Goal: Task Accomplishment & Management: Use online tool/utility

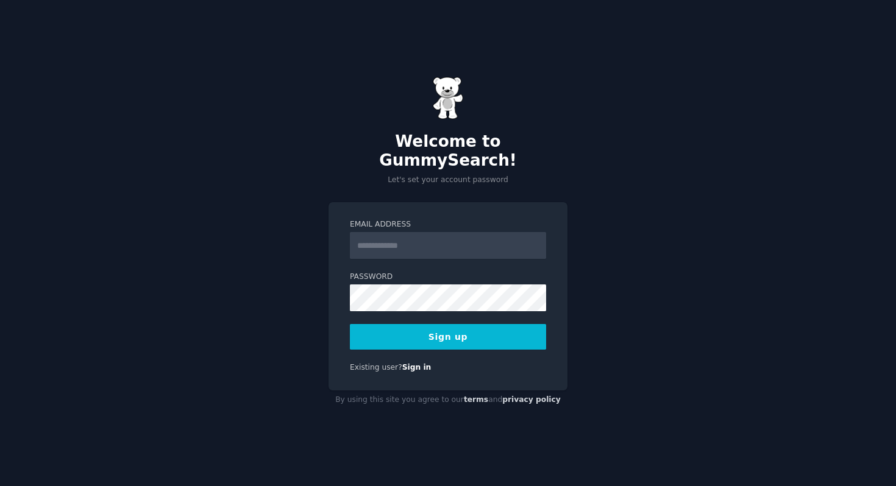
click at [442, 243] on input "Email Address" at bounding box center [448, 245] width 196 height 27
paste input "**********"
type input "**********"
click at [458, 326] on button "Sign up" at bounding box center [448, 337] width 196 height 26
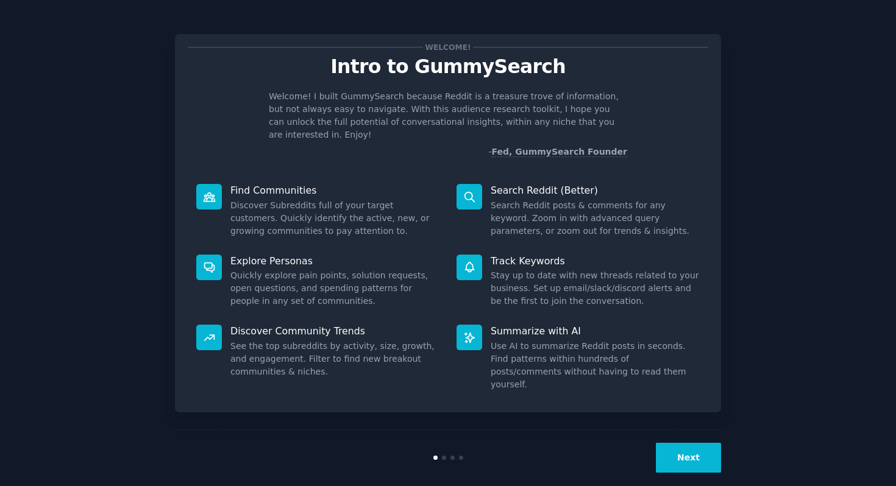
click at [683, 443] on button "Next" at bounding box center [688, 458] width 65 height 30
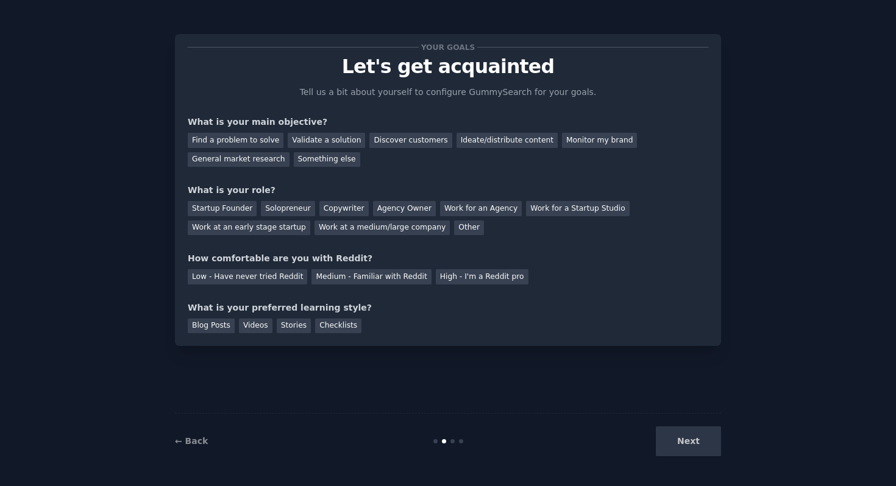
click at [683, 436] on div "Next" at bounding box center [630, 441] width 182 height 30
click at [261, 158] on div "General market research" at bounding box center [239, 159] width 102 height 15
click at [378, 231] on div "Work at a medium/large company" at bounding box center [381, 228] width 135 height 15
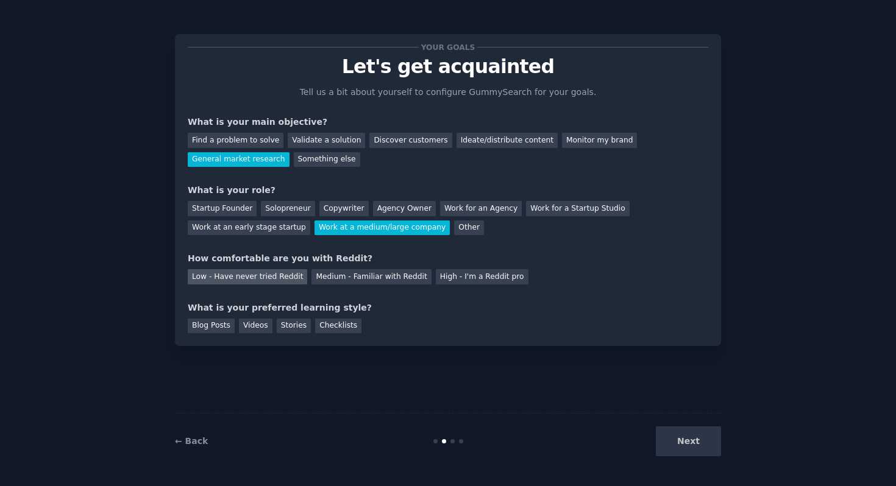
click at [274, 272] on div "Low - Have never tried Reddit" at bounding box center [247, 276] width 119 height 15
click at [253, 329] on div "Videos" at bounding box center [256, 326] width 34 height 15
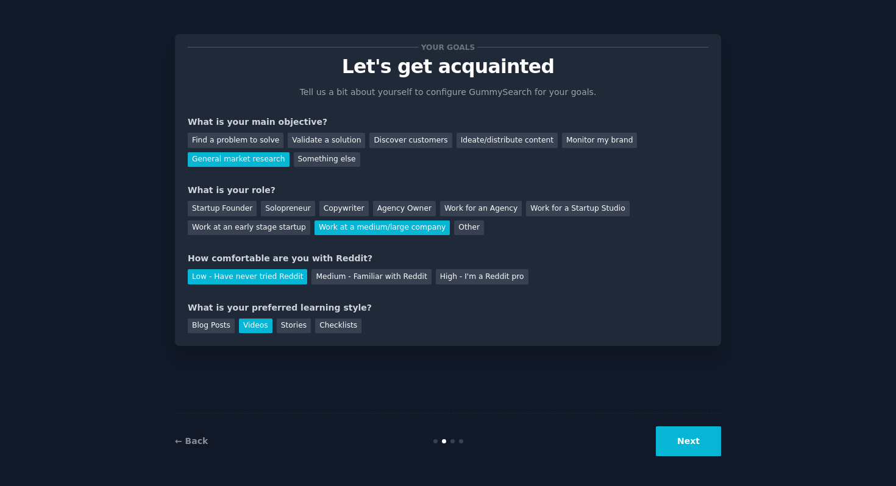
click at [688, 445] on button "Next" at bounding box center [688, 441] width 65 height 30
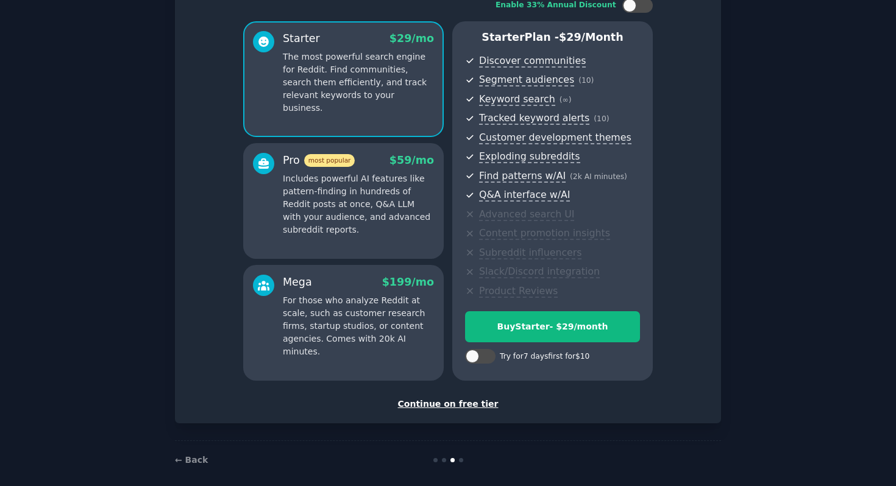
scroll to position [89, 0]
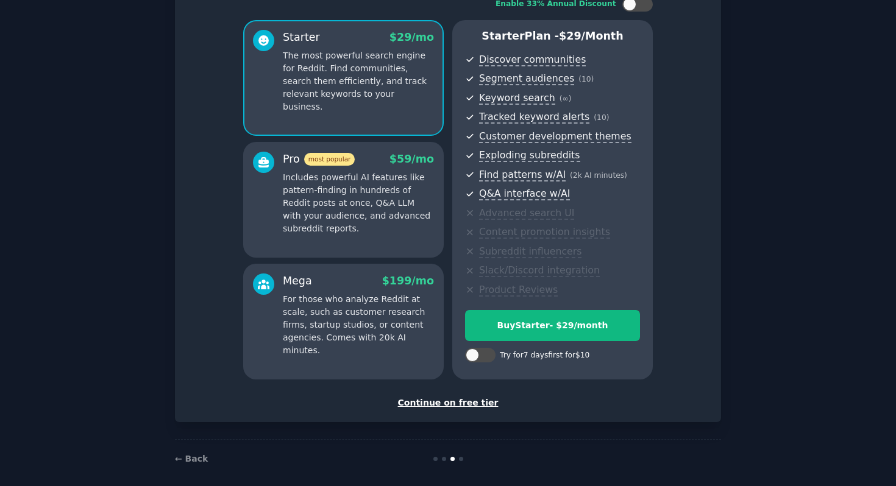
click at [467, 402] on div "Continue on free tier" at bounding box center [448, 403] width 520 height 13
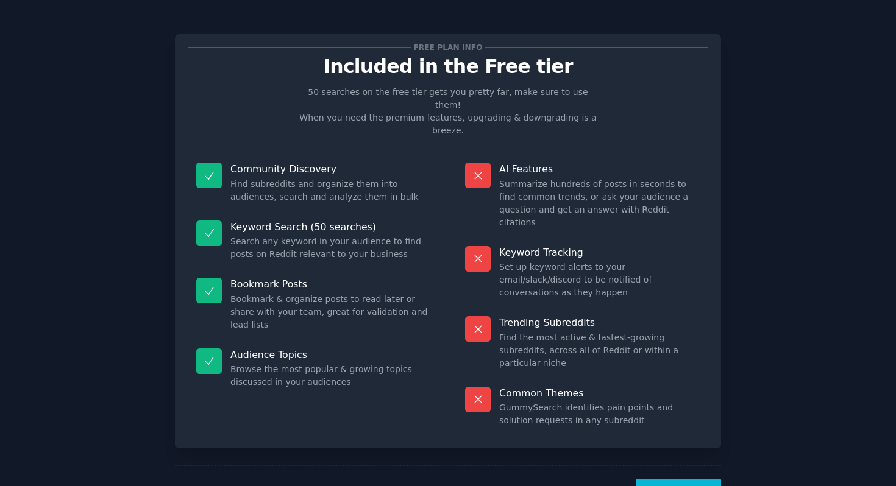
click at [681, 479] on button "Let's Go!" at bounding box center [677, 494] width 85 height 30
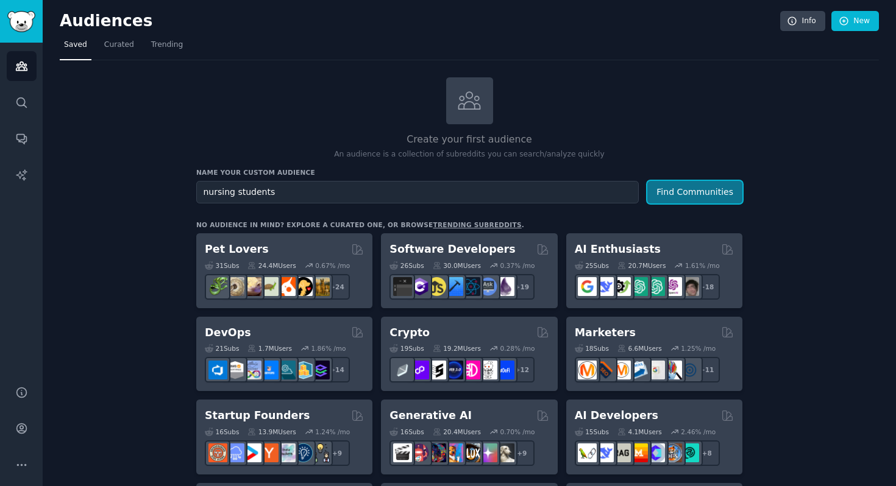
click at [675, 186] on button "Find Communities" at bounding box center [694, 192] width 95 height 23
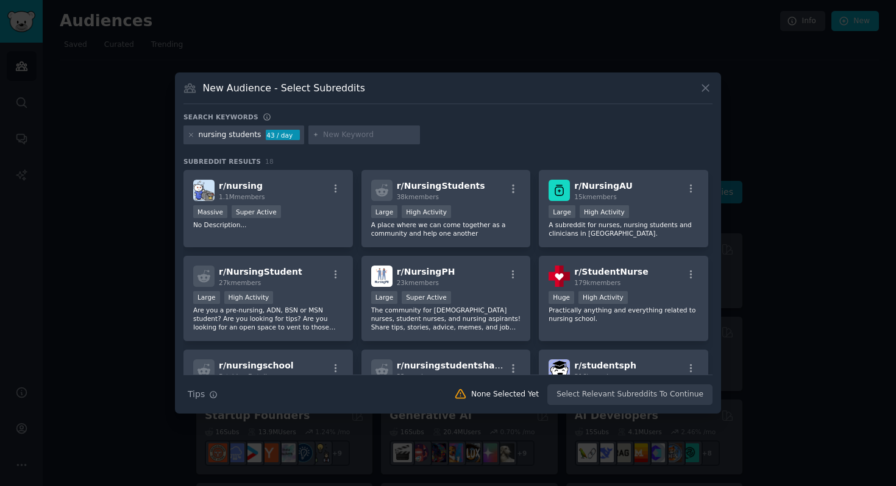
click at [702, 93] on icon at bounding box center [705, 88] width 13 height 13
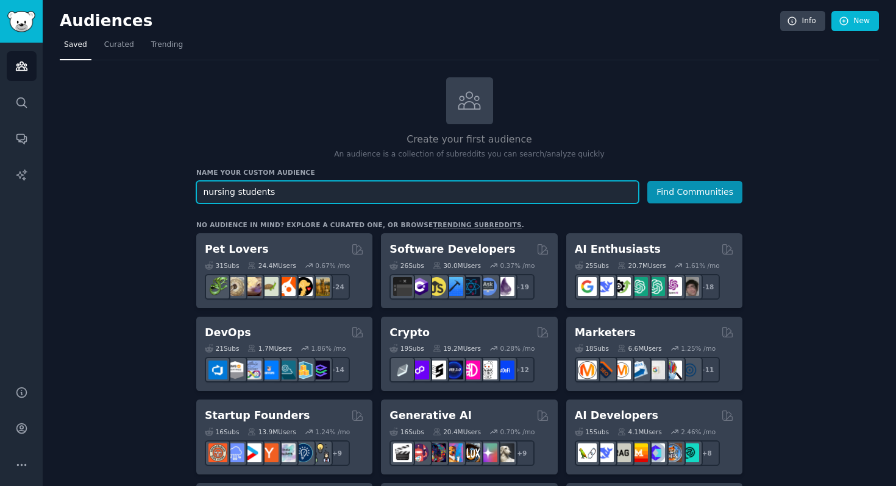
click at [331, 189] on input "nursing students" at bounding box center [417, 192] width 442 height 23
type input "nursing students [GEOGRAPHIC_DATA]"
click at [647, 181] on button "Find Communities" at bounding box center [694, 192] width 95 height 23
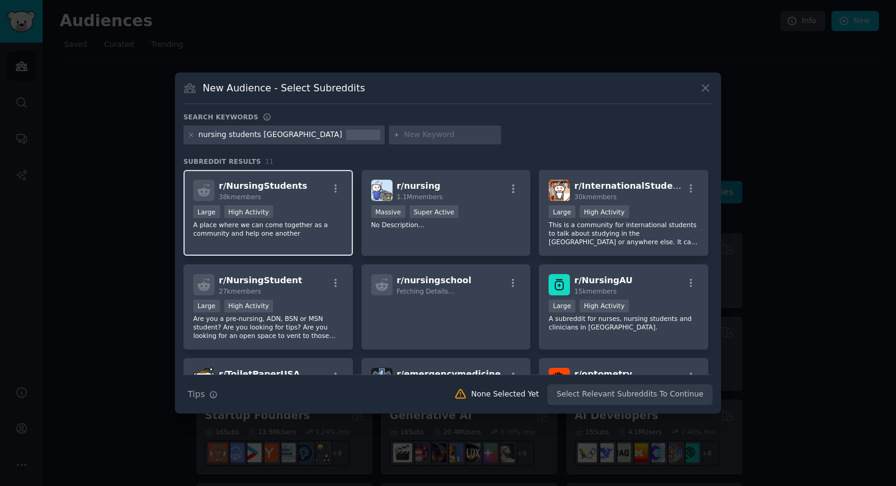
click at [303, 205] on div "r/ NursingStudents 38k members Large High Activity A place where we can come to…" at bounding box center [267, 213] width 169 height 86
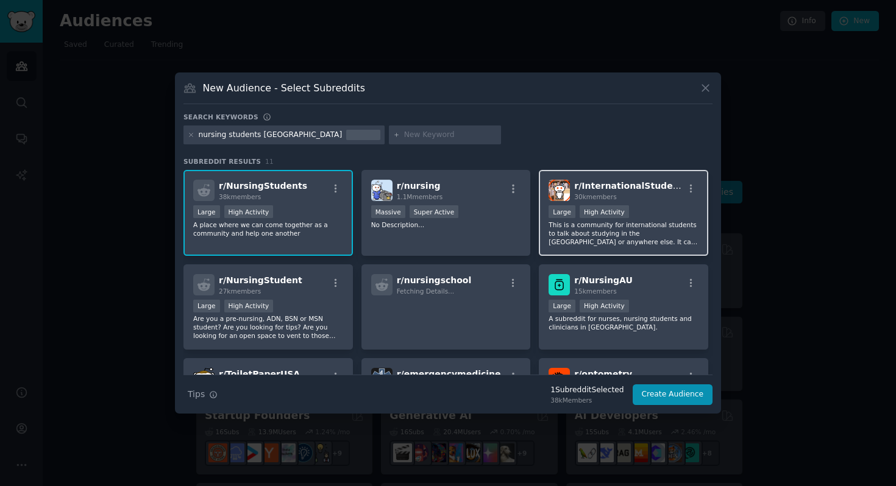
click at [670, 198] on div "r/ InternationalStudents 30k members" at bounding box center [623, 190] width 150 height 21
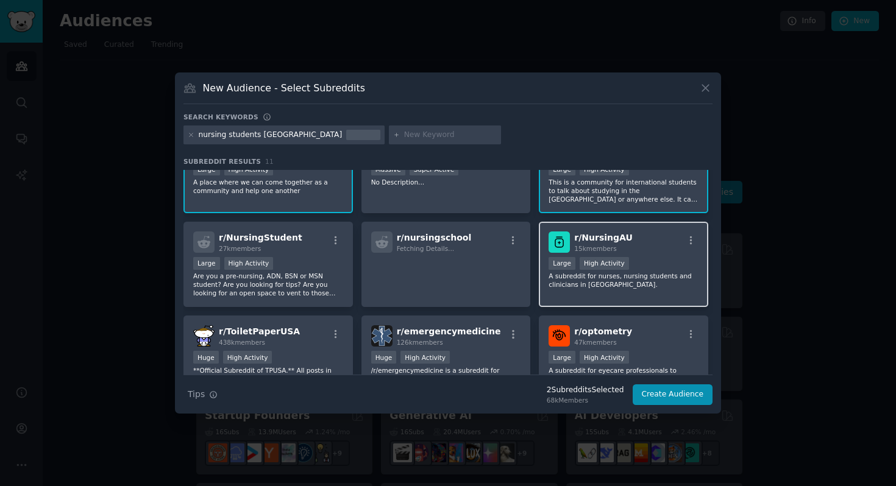
scroll to position [51, 0]
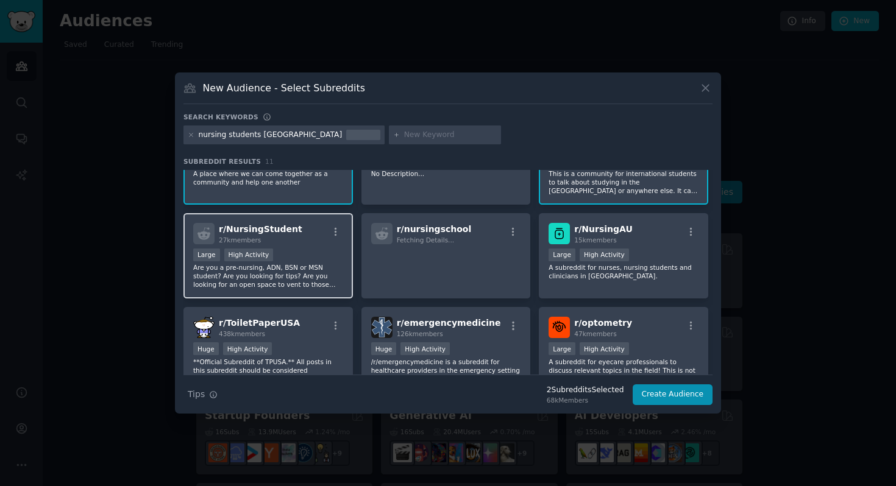
click at [303, 260] on div "Large High Activity" at bounding box center [268, 256] width 150 height 15
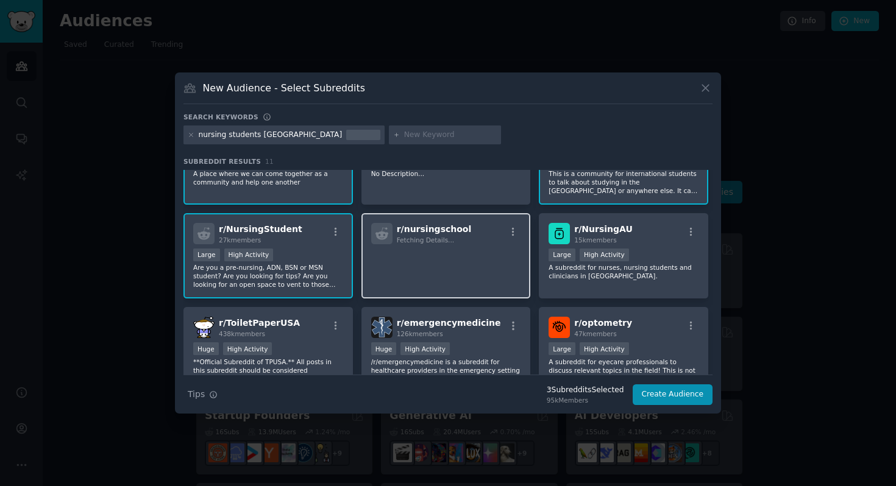
scroll to position [0, 0]
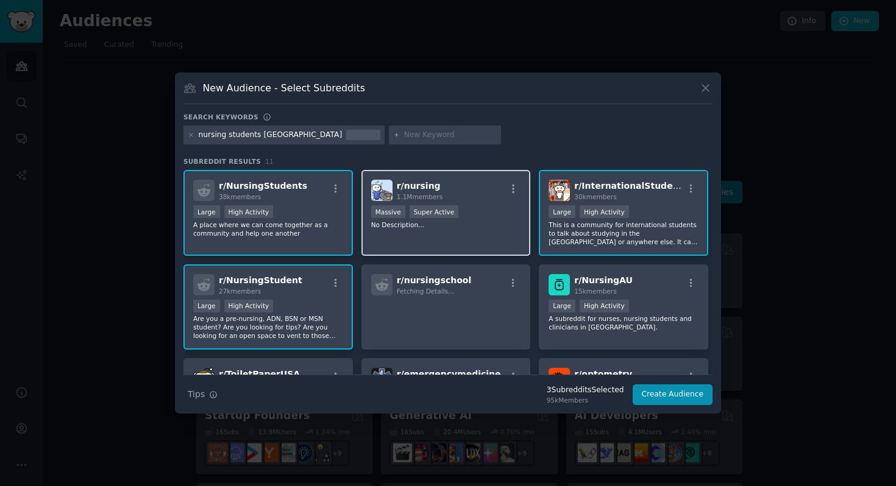
click at [408, 230] on div "r/ nursing 1.1M members Massive Super Active No Description..." at bounding box center [445, 213] width 169 height 86
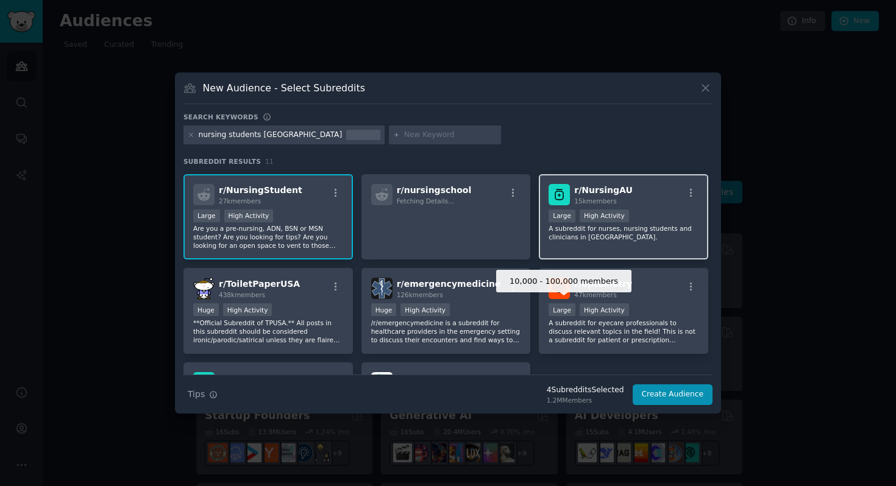
scroll to position [127, 0]
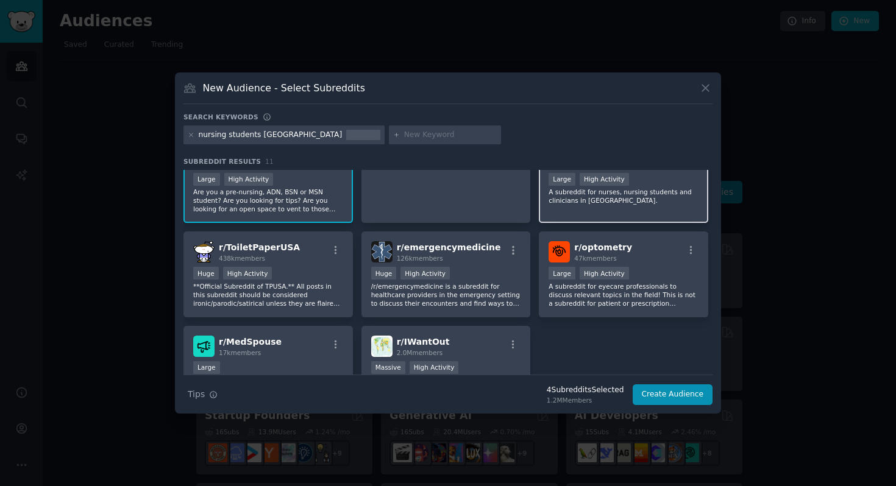
click at [640, 205] on div "r/ NursingAU 15k members 10,000 - 100,000 members Large High Activity A subredd…" at bounding box center [623, 181] width 169 height 86
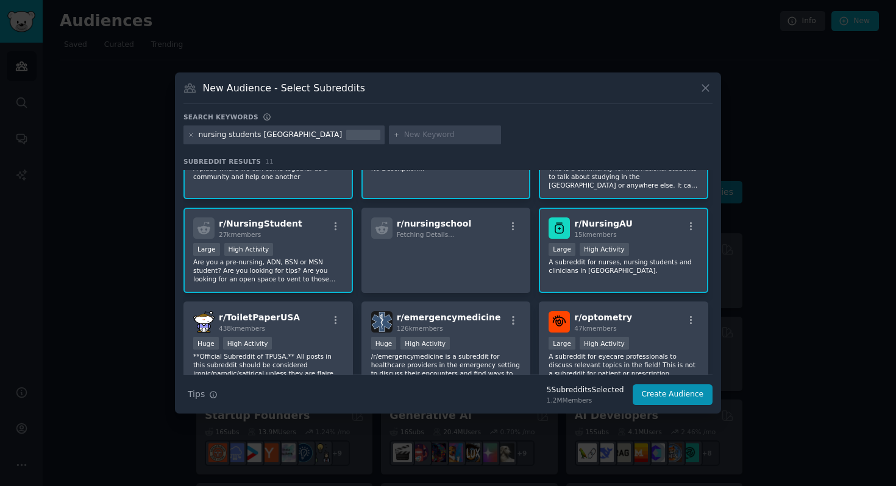
scroll to position [19, 0]
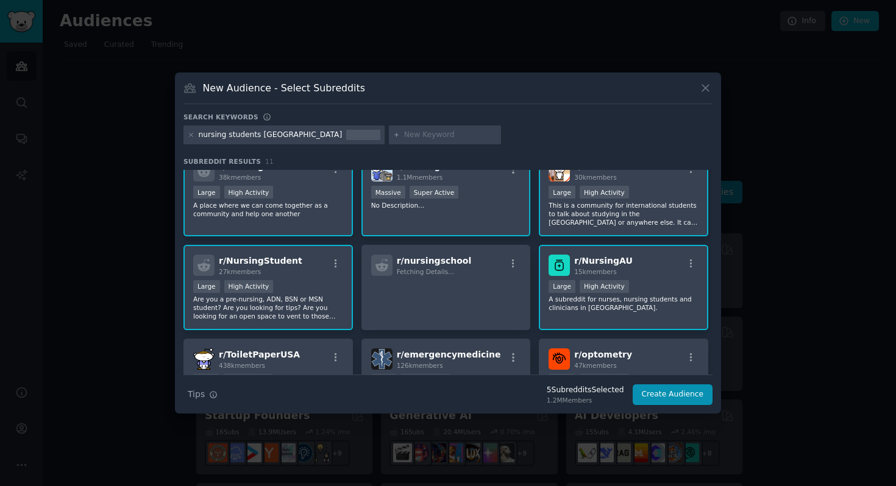
click at [642, 285] on div "10,000 - 100,000 members Large High Activity" at bounding box center [623, 287] width 150 height 15
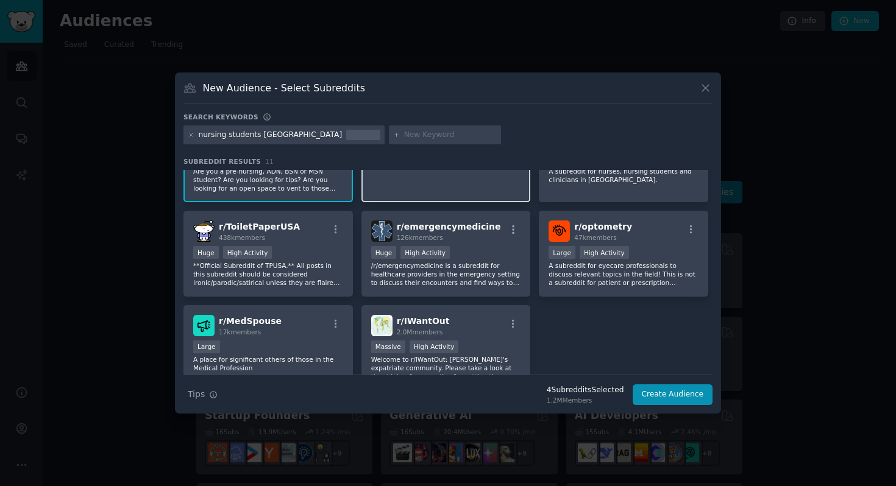
scroll to position [0, 0]
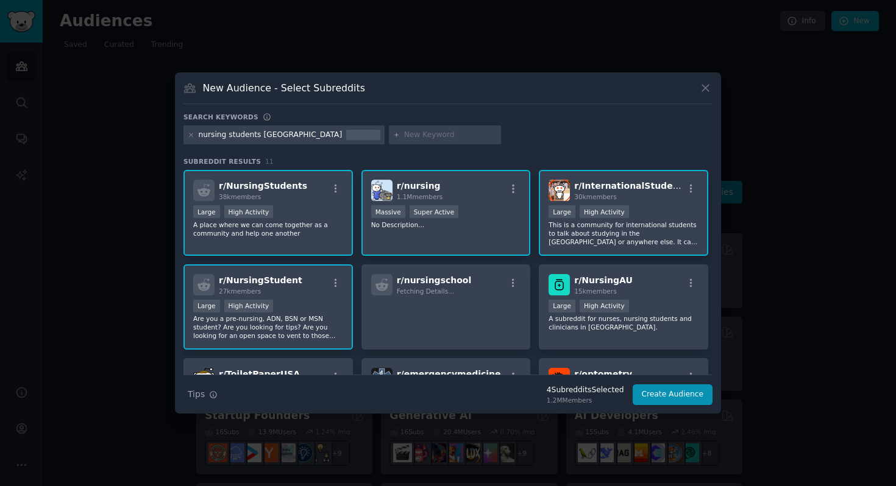
click at [497, 202] on div "r/ nursing 1.1M members Massive Super Active No Description..." at bounding box center [445, 213] width 169 height 86
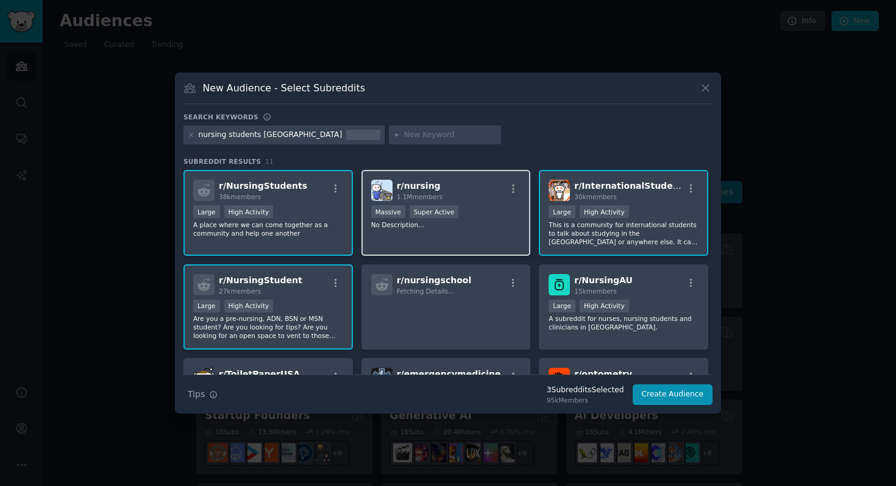
click at [464, 248] on div "r/ nursing 1.1M members Massive Super Active No Description..." at bounding box center [445, 213] width 169 height 86
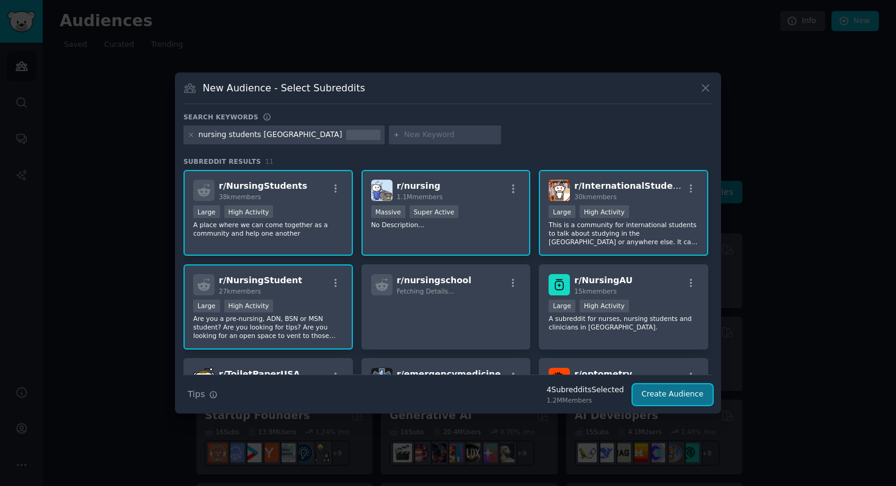
click at [652, 398] on button "Create Audience" at bounding box center [672, 394] width 80 height 21
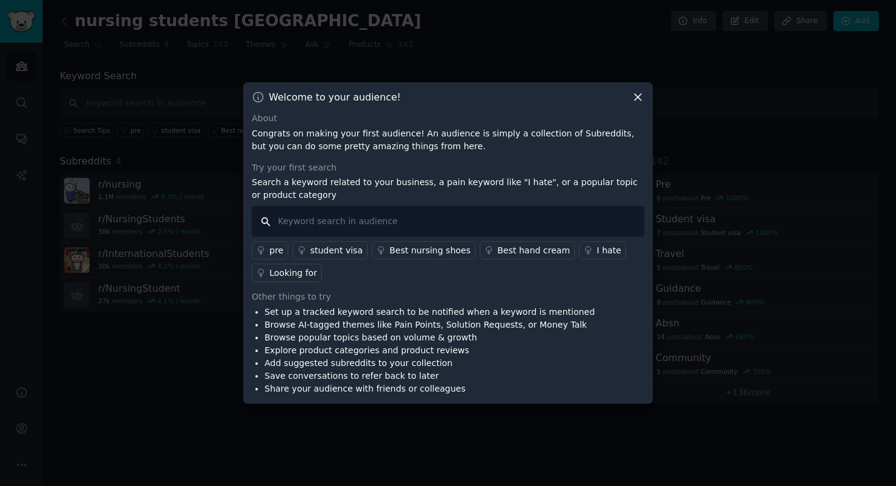
click at [506, 224] on input "text" at bounding box center [448, 221] width 392 height 31
type input "essay"
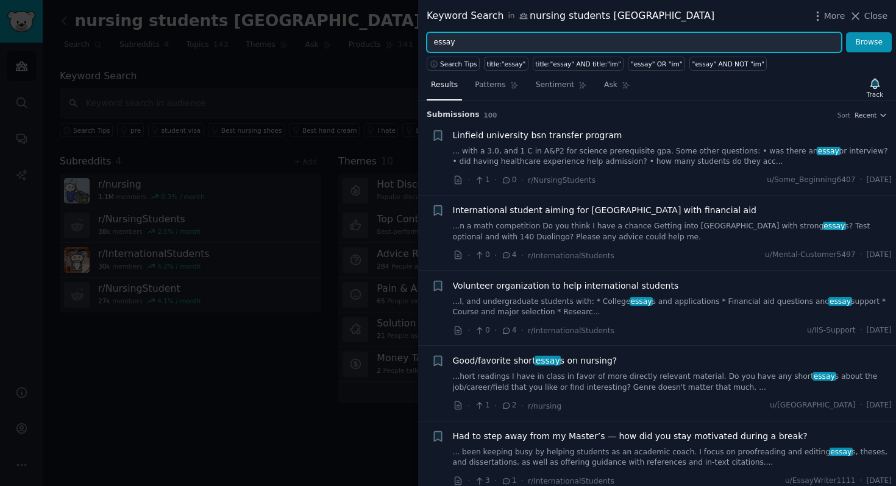
click at [492, 37] on input "essay" at bounding box center [633, 42] width 415 height 21
click at [846, 32] on button "Browse" at bounding box center [869, 42] width 46 height 21
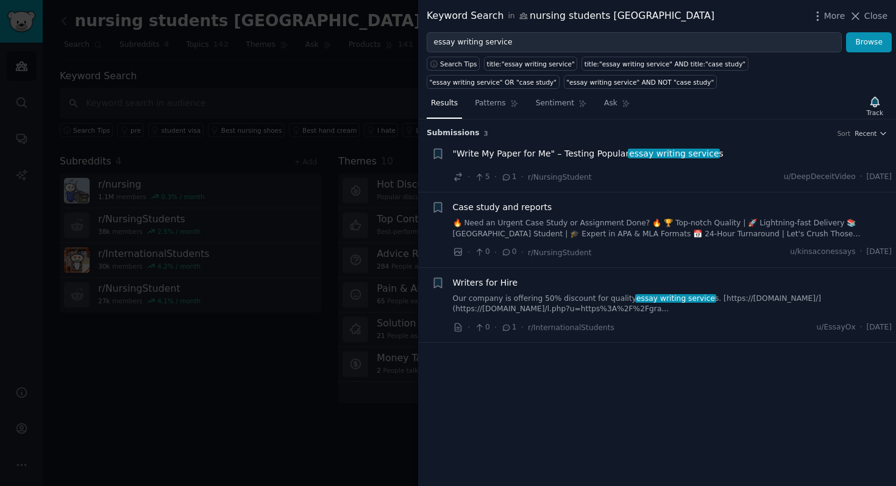
click at [551, 153] on span ""Write My Paper for Me" – Testing Popular essay writing service s" at bounding box center [588, 153] width 271 height 13
click at [570, 150] on span ""Write My Paper for Me" – Testing Popular essay writing service s" at bounding box center [588, 153] width 271 height 13
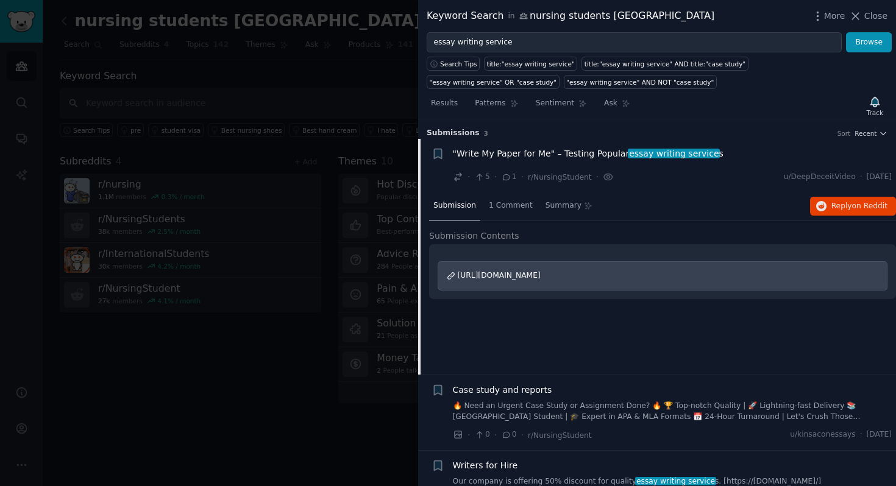
scroll to position [19, 0]
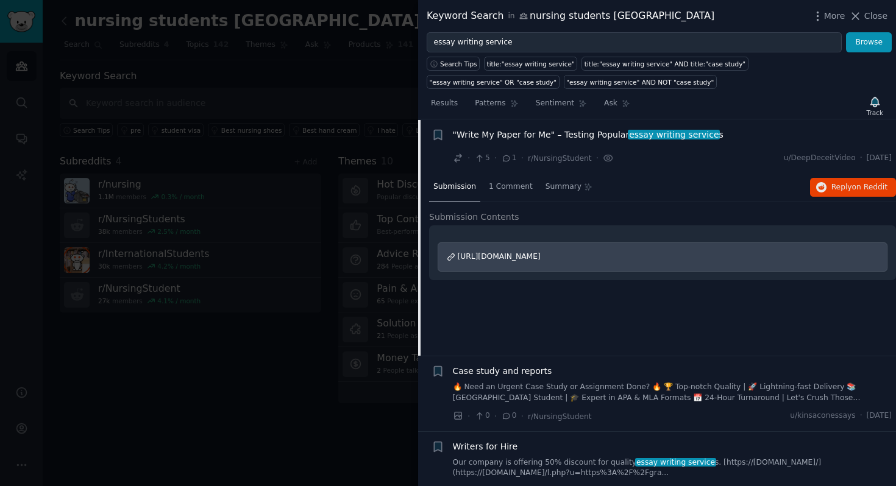
click at [846, 256] on div "[URL][DOMAIN_NAME]" at bounding box center [662, 256] width 450 height 29
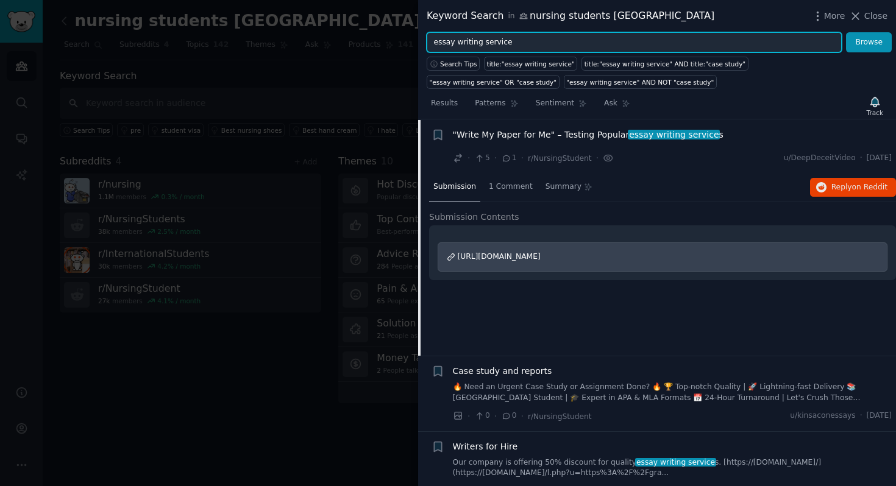
click at [598, 40] on input "essay writing service" at bounding box center [633, 42] width 415 height 21
type input "e"
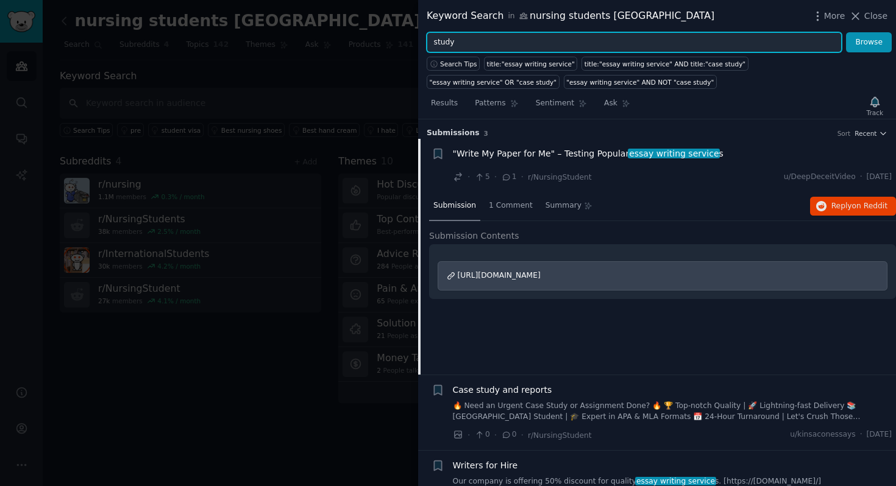
type input "study"
click at [846, 32] on button "Browse" at bounding box center [869, 42] width 46 height 21
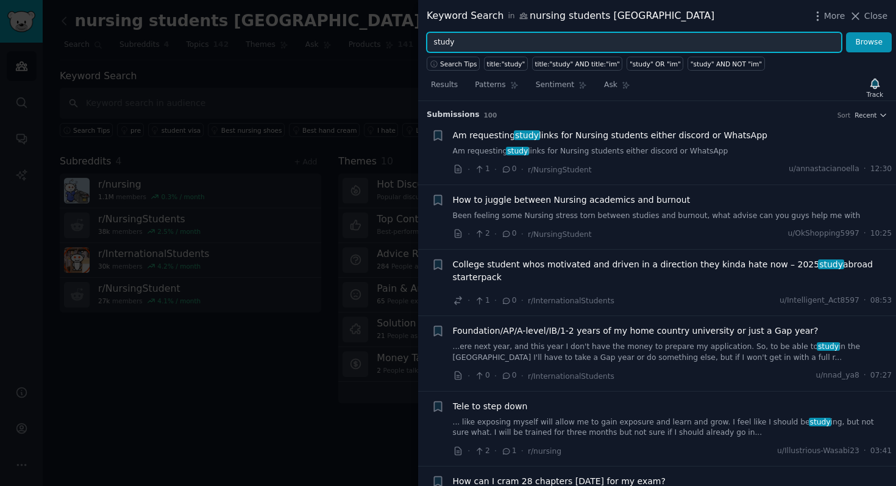
scroll to position [108, 0]
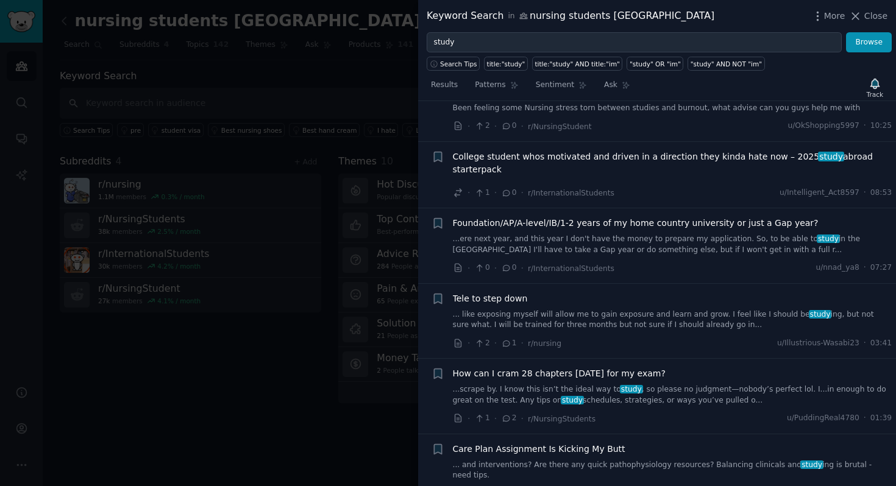
click at [348, 12] on div at bounding box center [448, 243] width 896 height 486
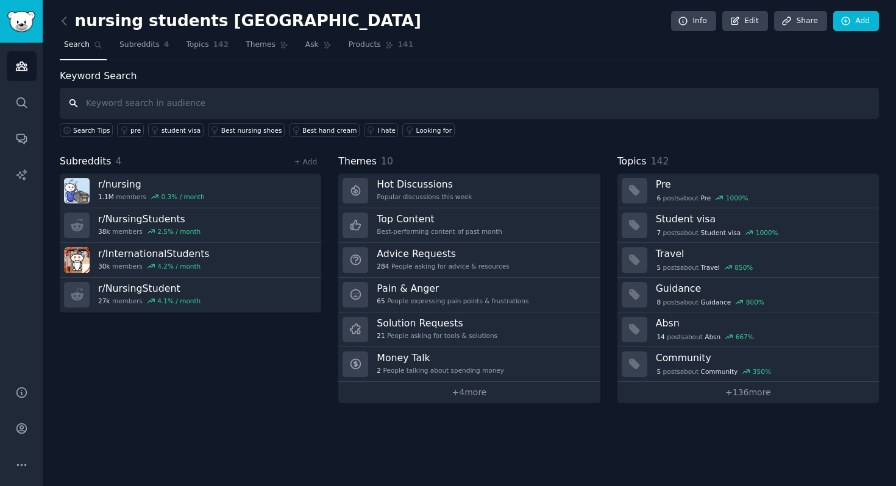
click at [223, 108] on input "text" at bounding box center [469, 103] width 819 height 31
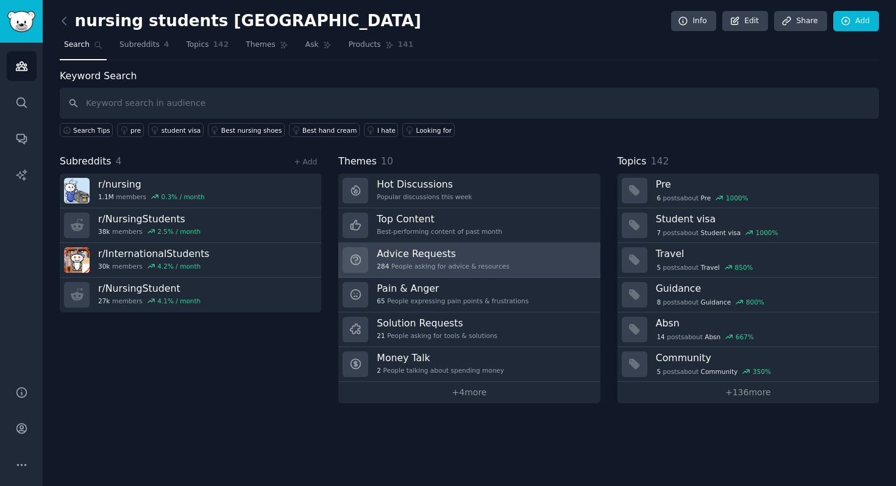
click at [406, 254] on h3 "Advice Requests" at bounding box center [443, 253] width 132 height 13
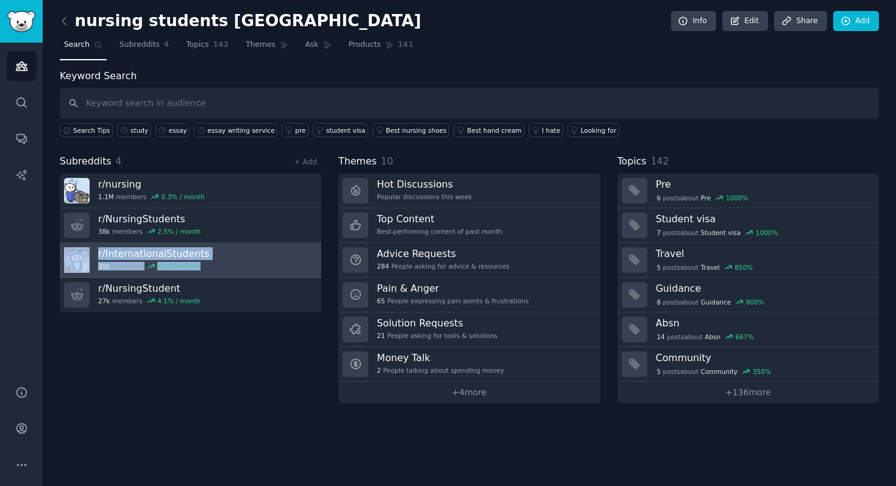
click at [239, 258] on link "r/ InternationalStudents 30k members 4.2 % / month" at bounding box center [190, 260] width 261 height 35
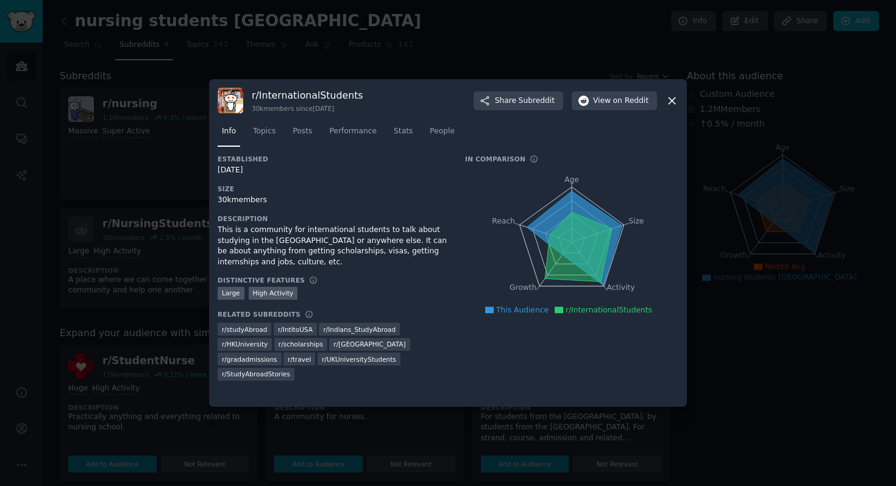
click at [670, 97] on icon at bounding box center [671, 100] width 13 height 13
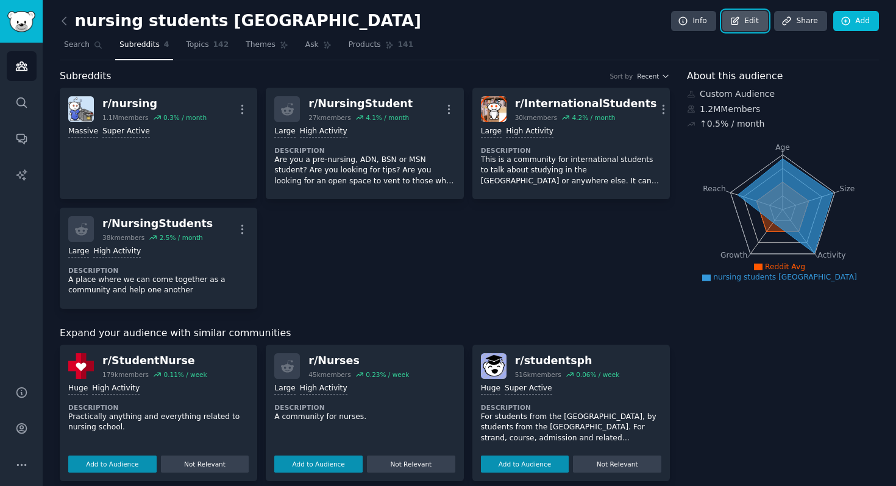
click at [746, 21] on link "Edit" at bounding box center [745, 21] width 46 height 21
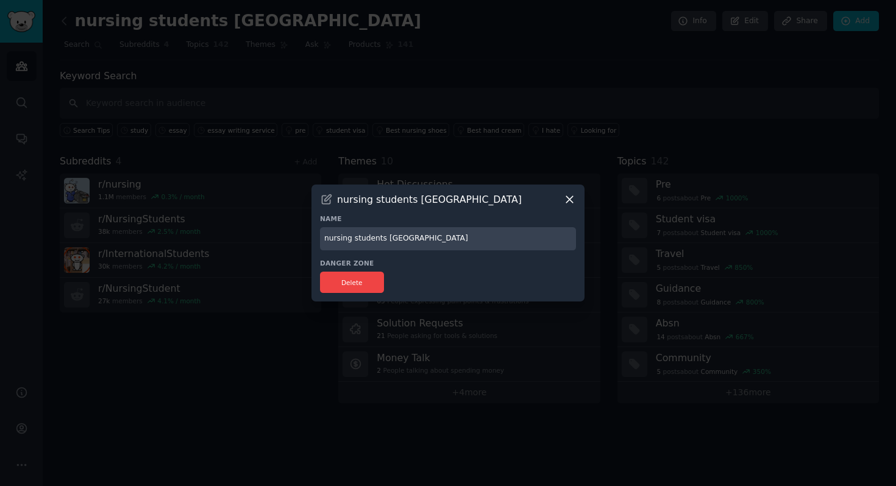
click at [574, 202] on icon at bounding box center [569, 199] width 13 height 13
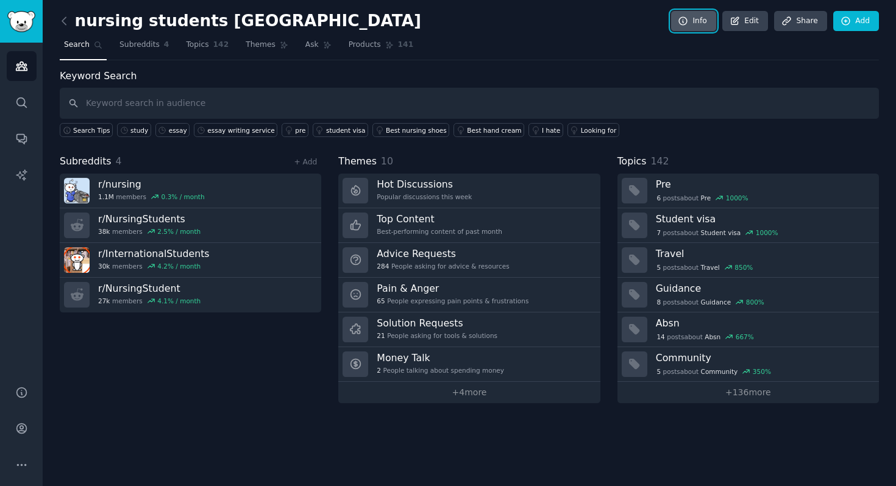
click at [698, 18] on link "Info" at bounding box center [693, 21] width 45 height 21
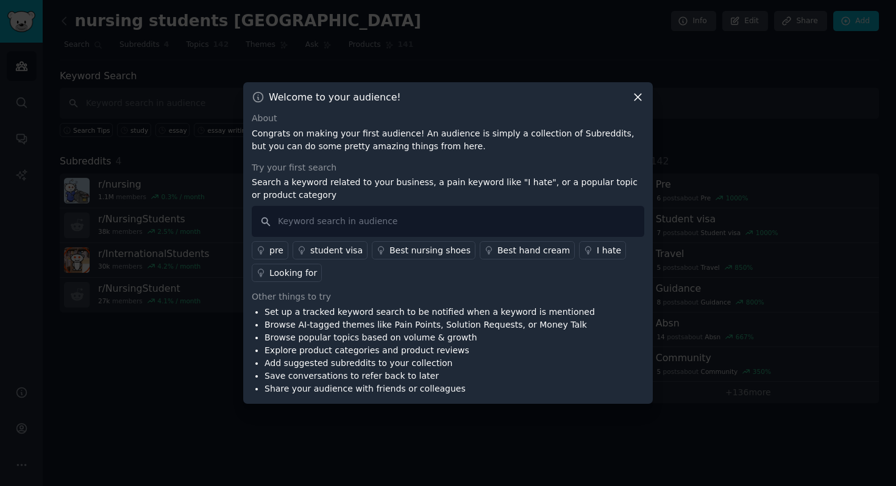
click at [637, 102] on icon at bounding box center [637, 97] width 13 height 13
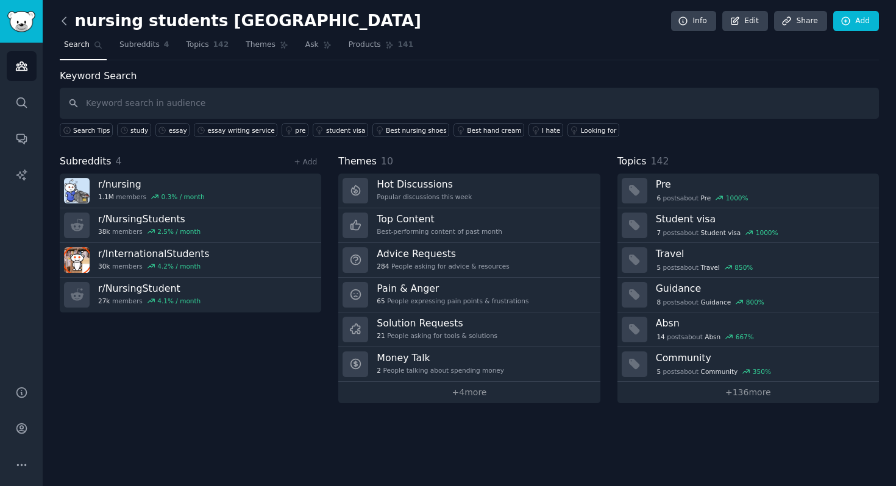
click at [67, 21] on icon at bounding box center [64, 21] width 13 height 13
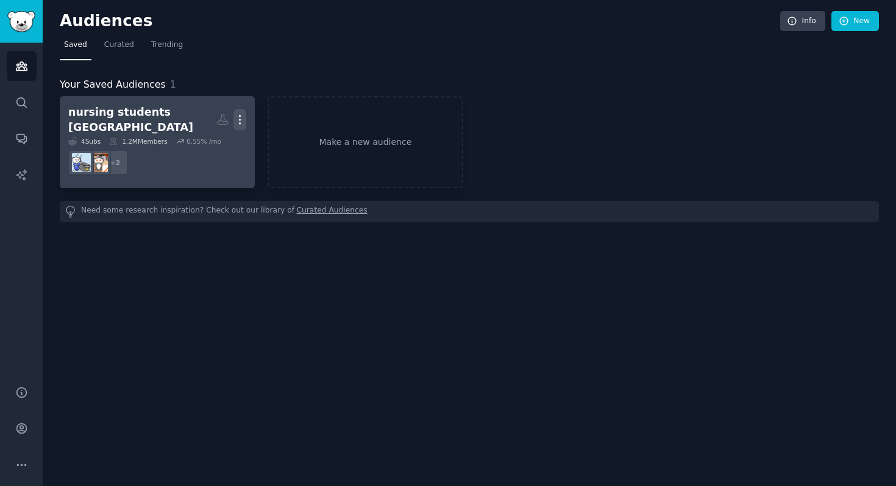
click at [235, 109] on button "More" at bounding box center [239, 119] width 13 height 21
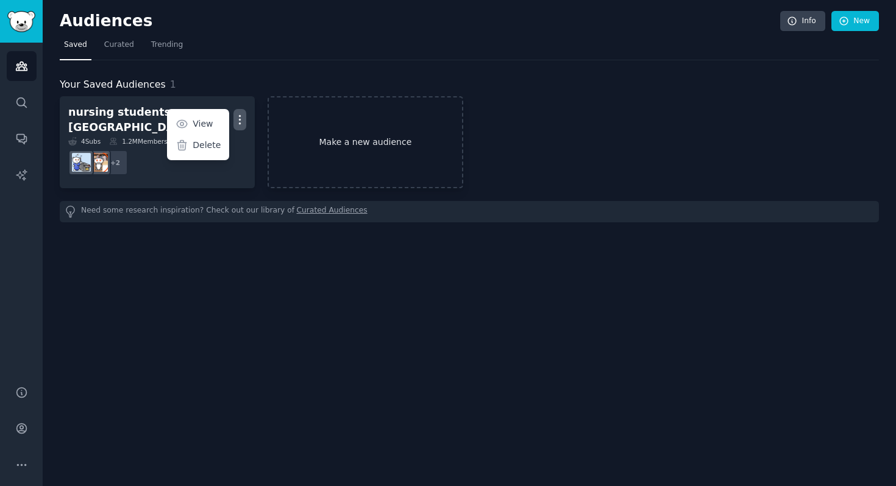
click at [335, 141] on link "Make a new audience" at bounding box center [364, 142] width 195 height 92
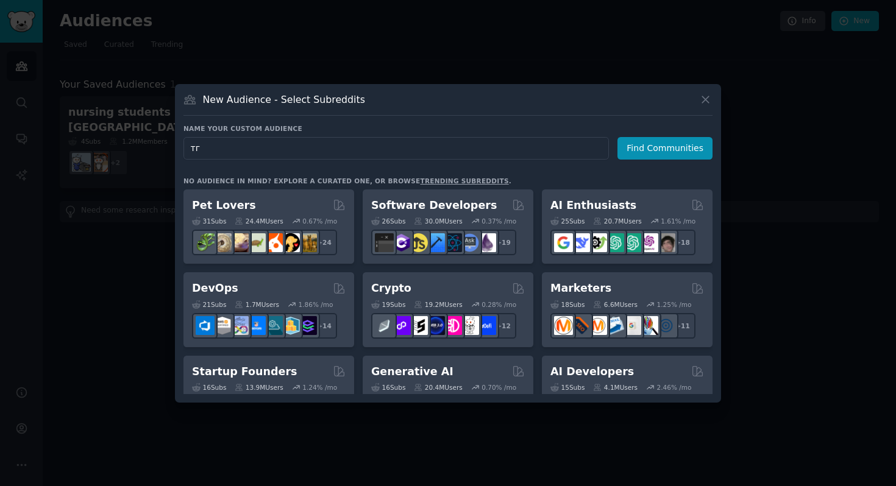
type input "т"
type input "nursing students [GEOGRAPHIC_DATA]"
click at [644, 139] on button "Find Communities" at bounding box center [664, 148] width 95 height 23
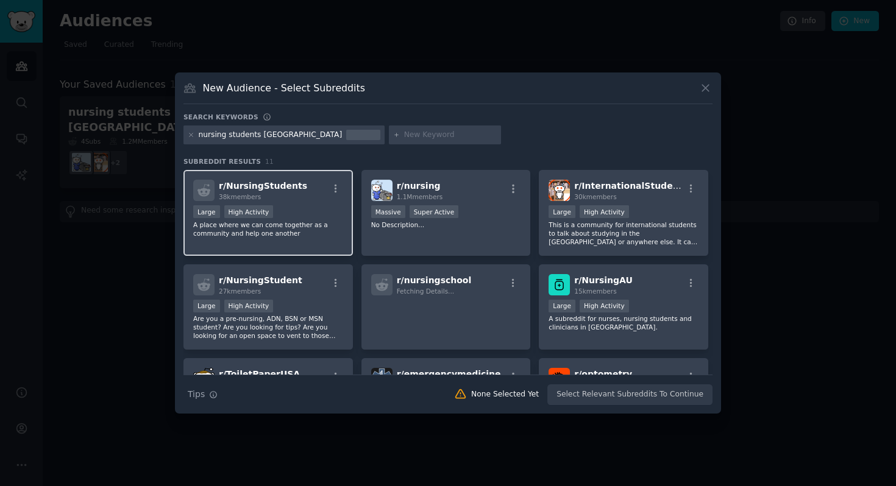
click at [319, 201] on div "r/ NursingStudents 38k members Large High Activity A place where we can come to…" at bounding box center [267, 213] width 169 height 86
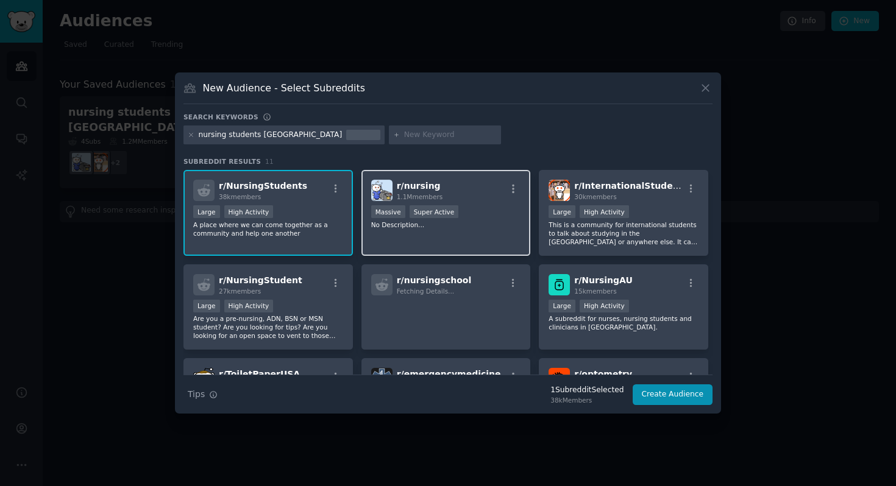
click at [448, 191] on div "r/ nursing 1.1M members" at bounding box center [446, 190] width 150 height 21
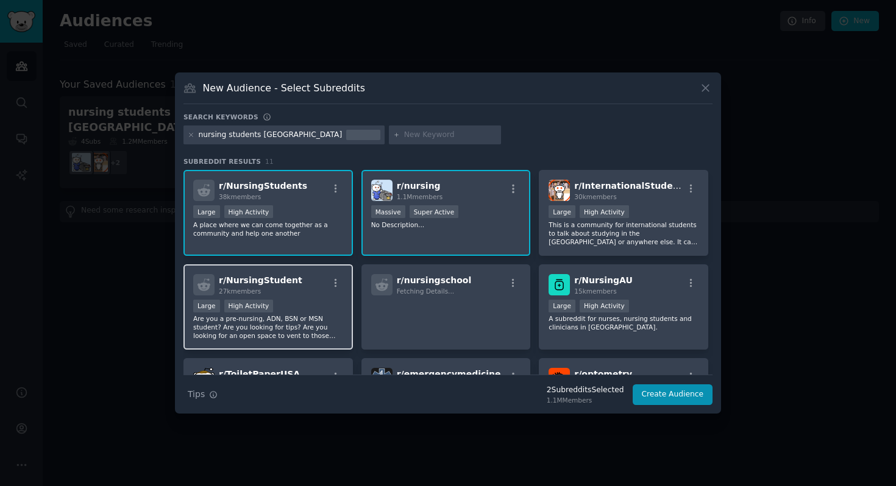
click at [303, 303] on div "Large High Activity" at bounding box center [268, 307] width 150 height 15
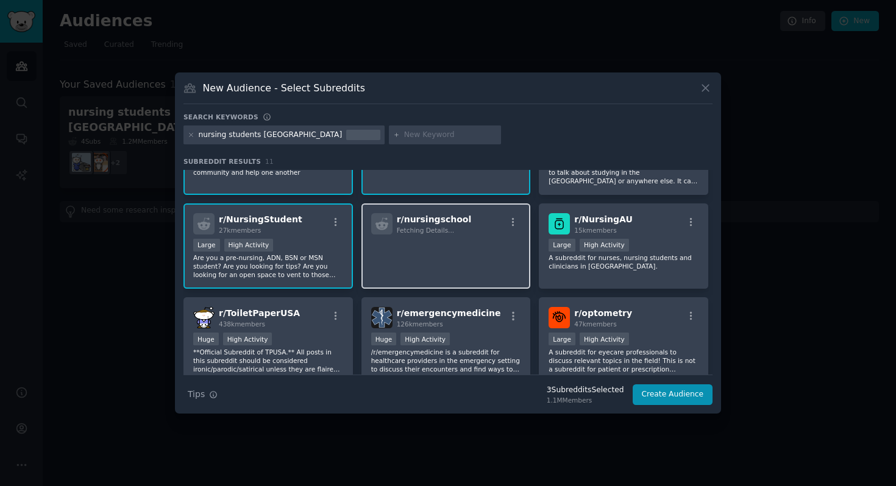
scroll to position [79, 0]
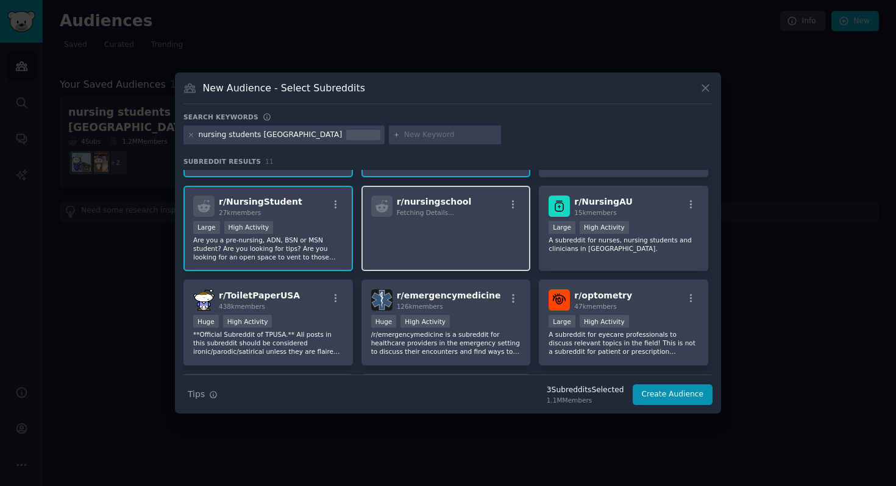
click at [405, 239] on p at bounding box center [446, 234] width 150 height 26
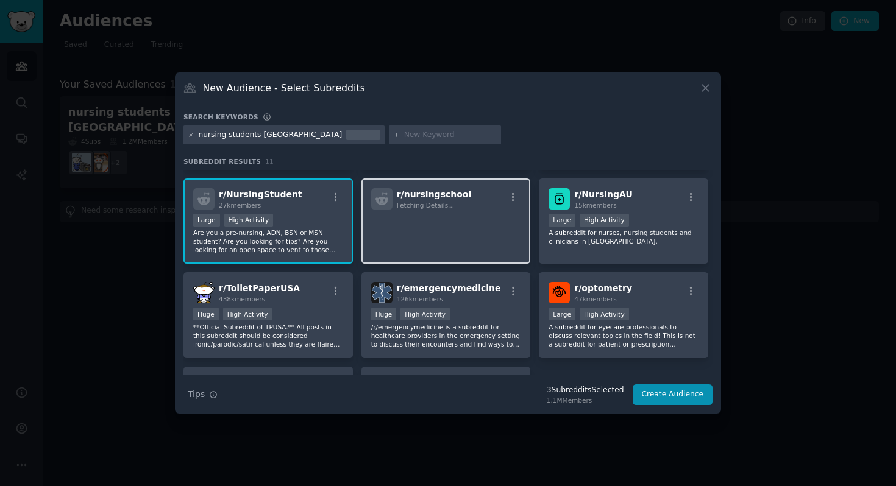
scroll to position [0, 0]
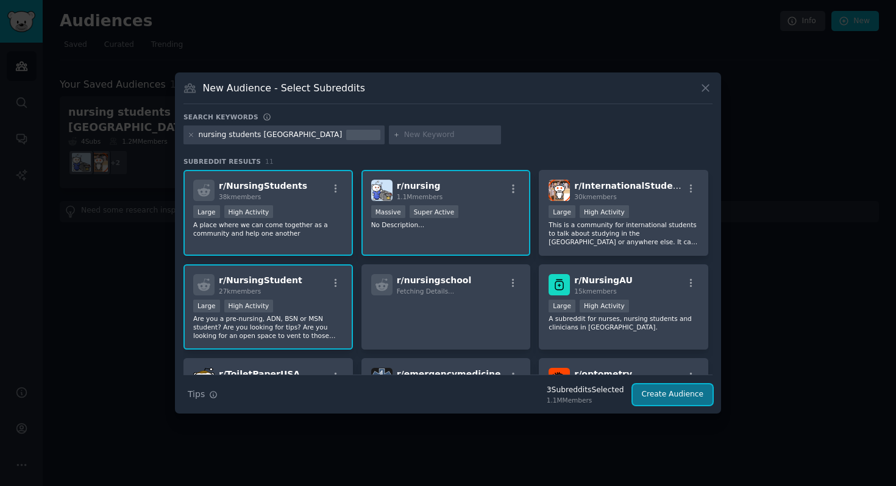
click at [677, 397] on button "Create Audience" at bounding box center [672, 394] width 80 height 21
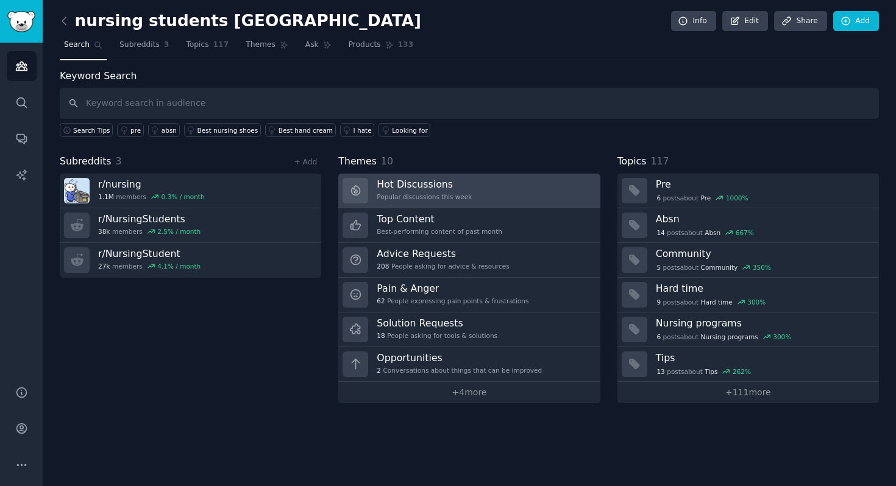
click at [455, 190] on h3 "Hot Discussions" at bounding box center [424, 184] width 95 height 13
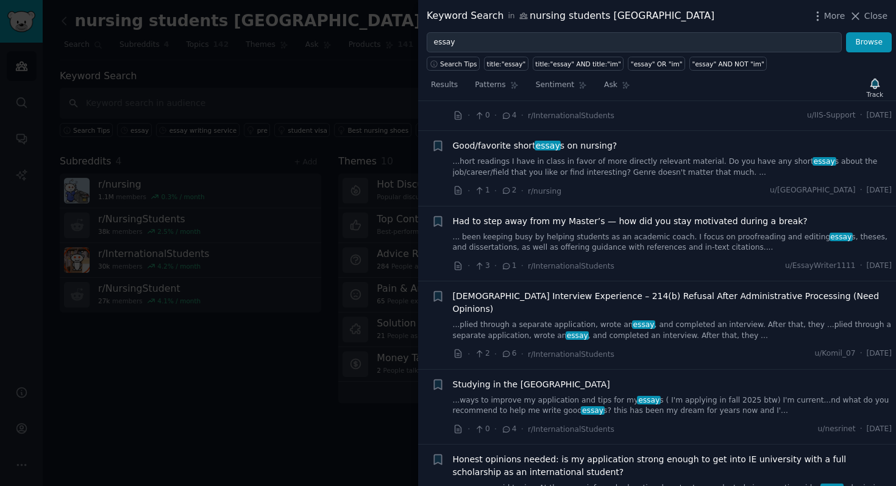
scroll to position [317, 0]
